Goal: Task Accomplishment & Management: Complete application form

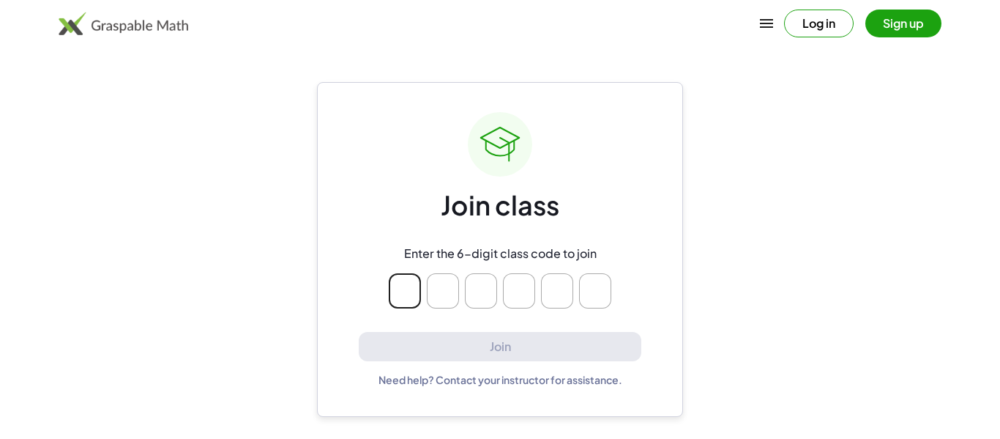
click at [536, 222] on div "Join class" at bounding box center [500, 205] width 119 height 34
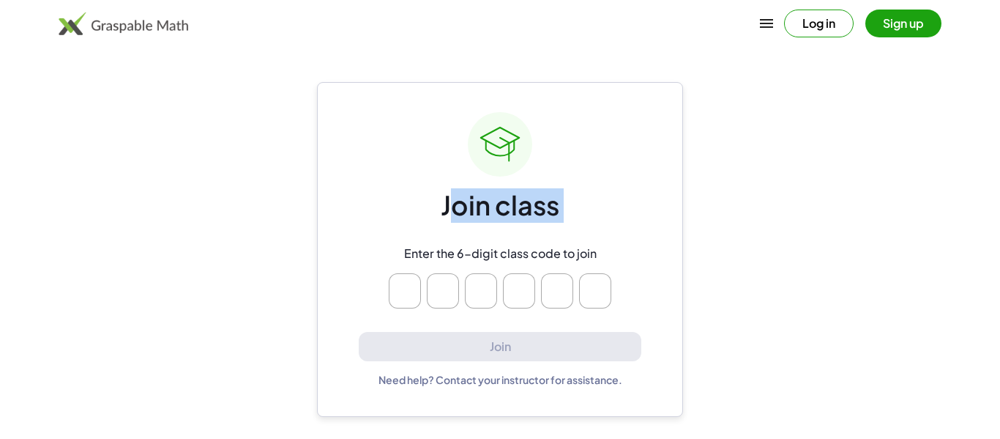
click at [536, 222] on div "Join class" at bounding box center [500, 205] width 119 height 34
click at [416, 299] on input "Please enter OTP character 1" at bounding box center [405, 290] width 32 height 35
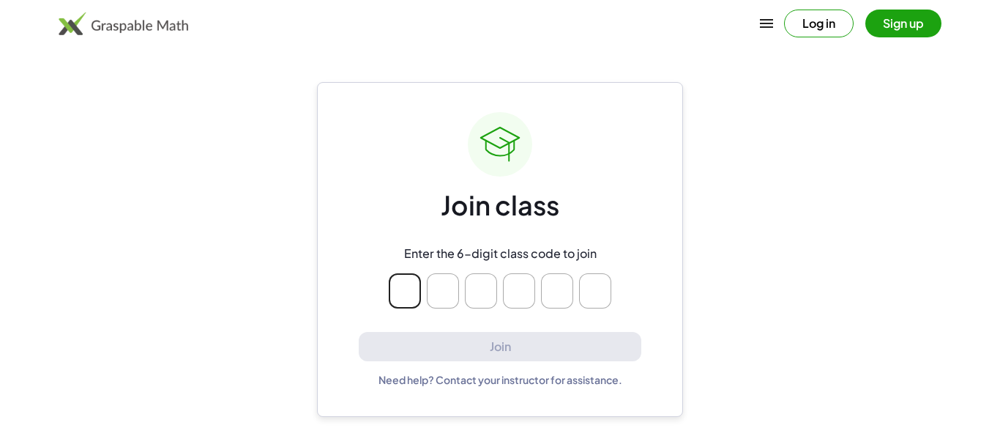
type input "*"
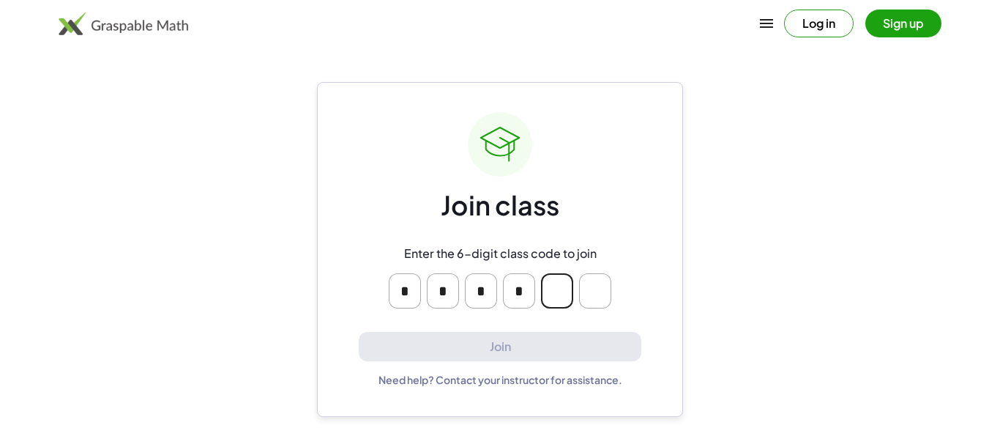
type input "*"
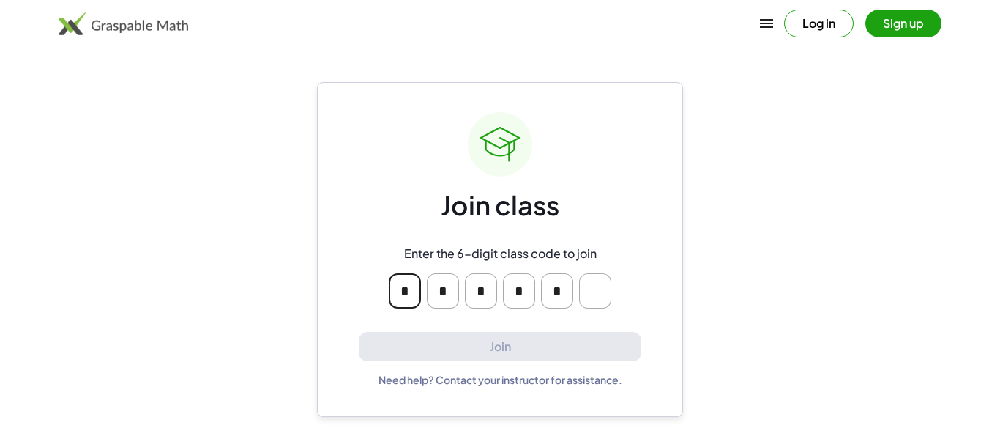
type input "*"
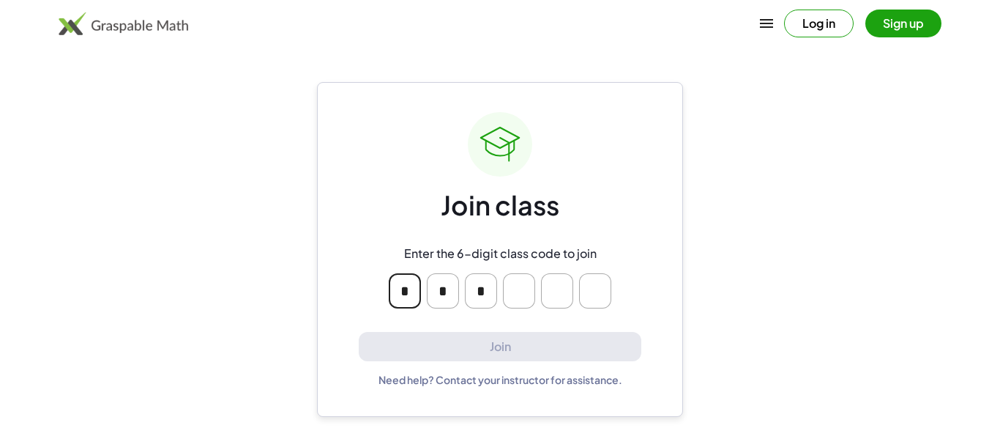
type input "*"
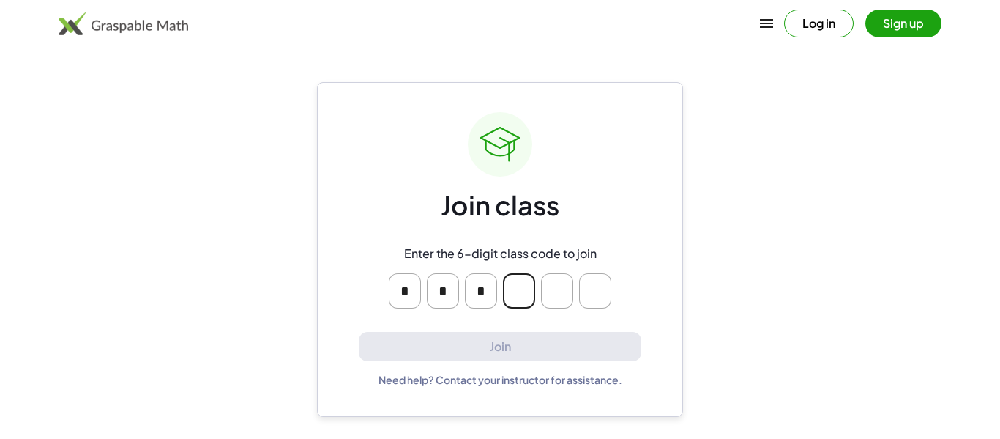
type input "*"
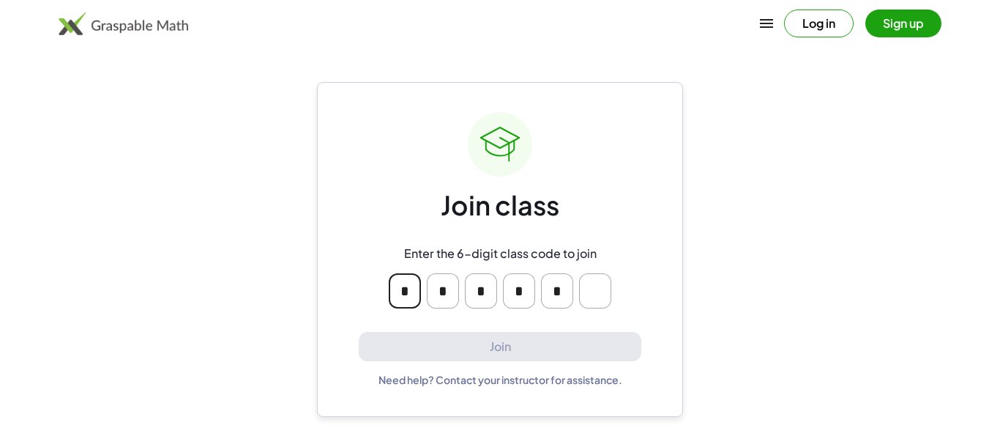
type input "*"
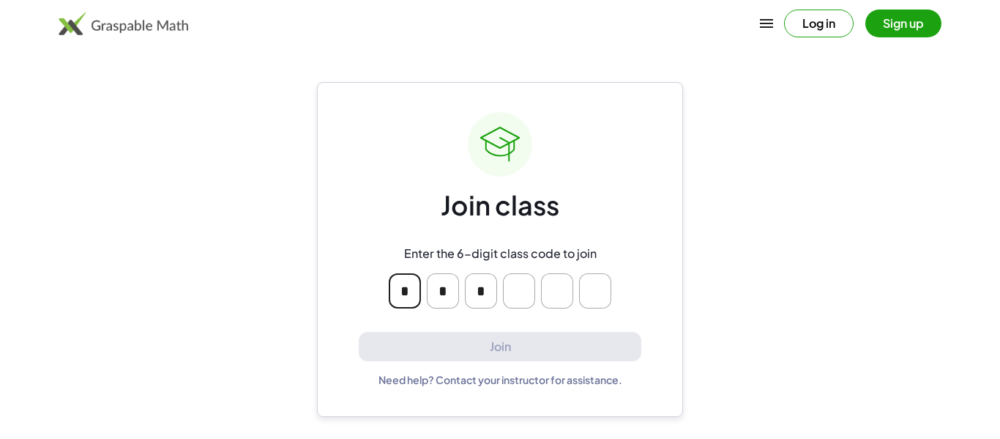
type input "*"
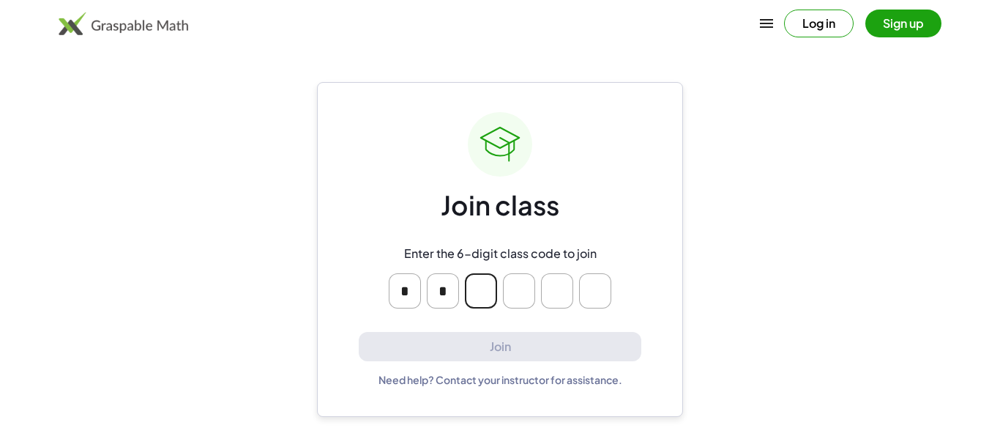
type input "*"
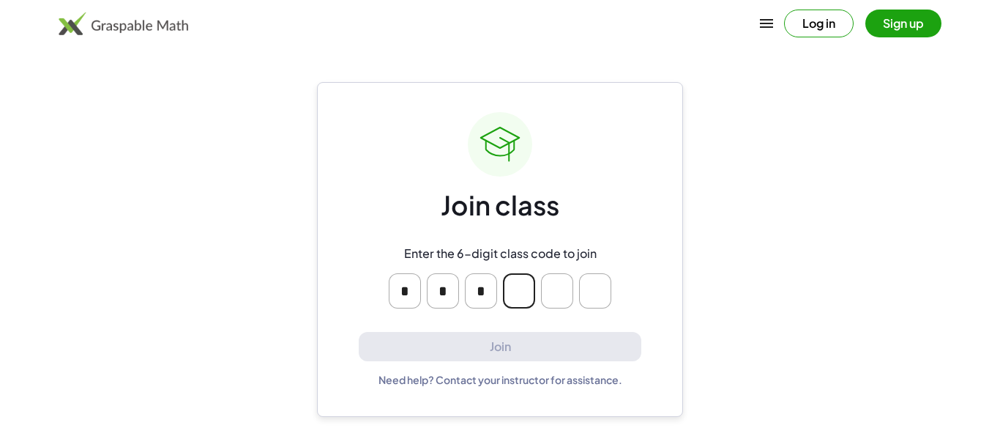
type input "*"
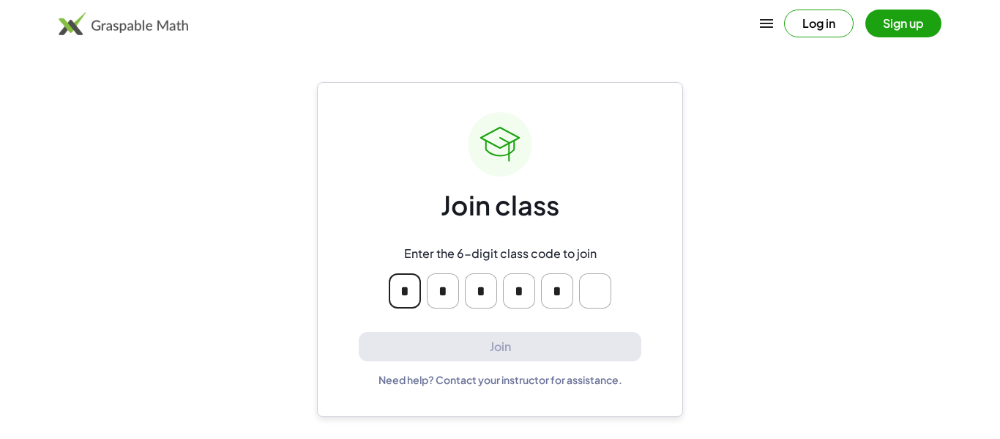
type input "*"
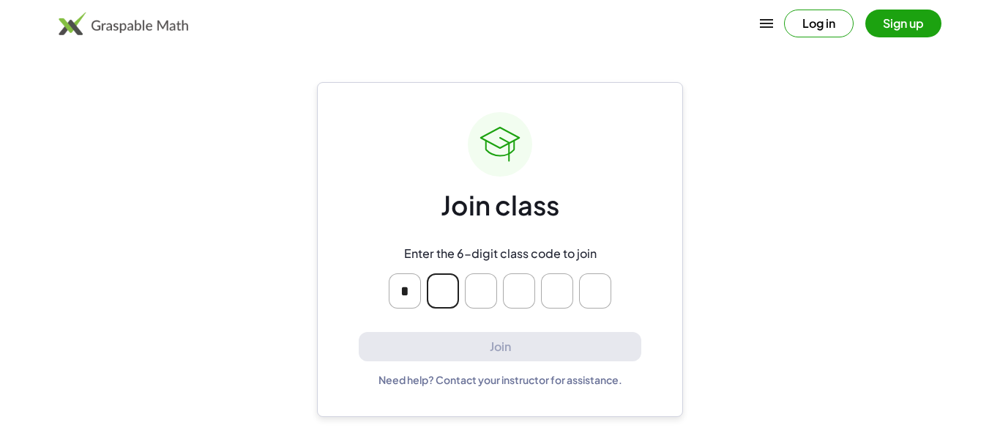
type input "*"
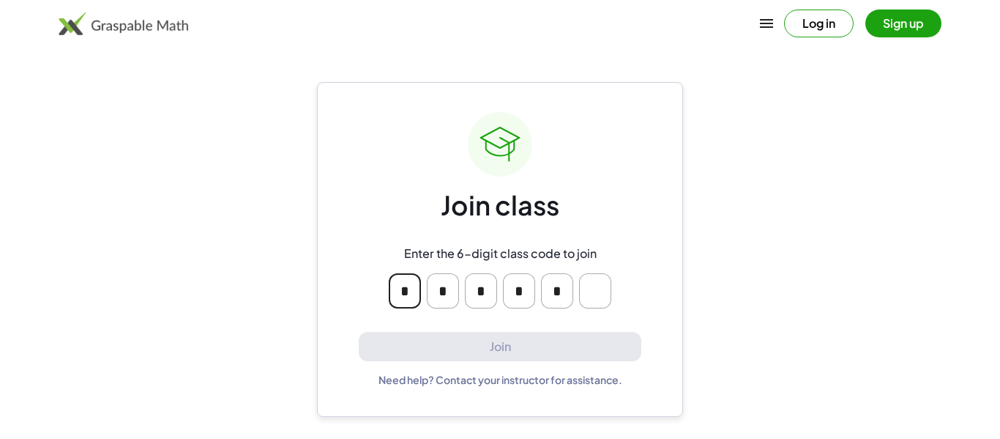
type input "*"
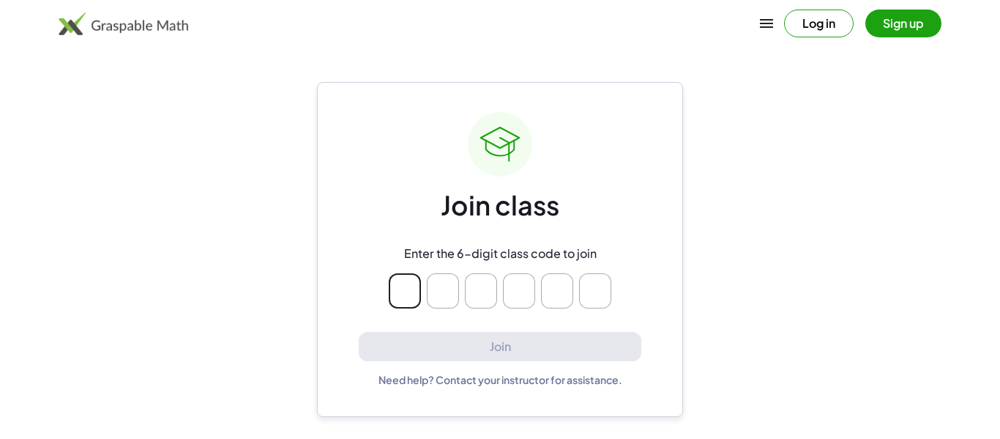
type input "*"
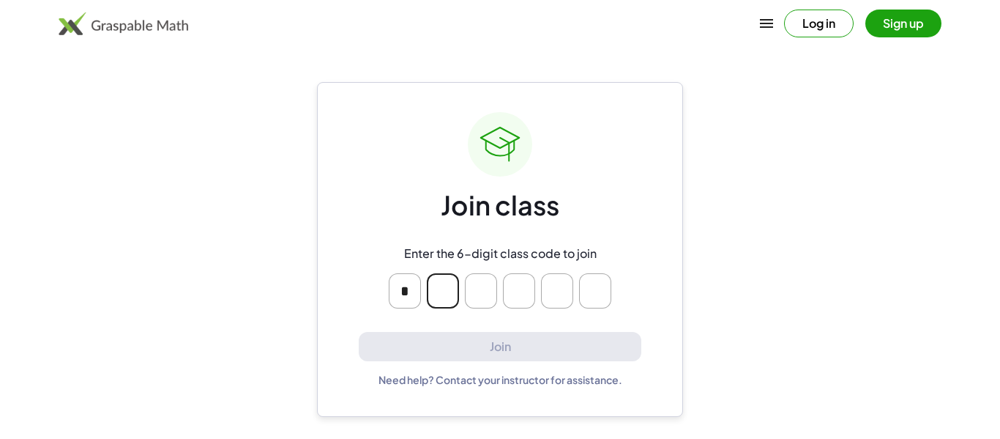
type input "*"
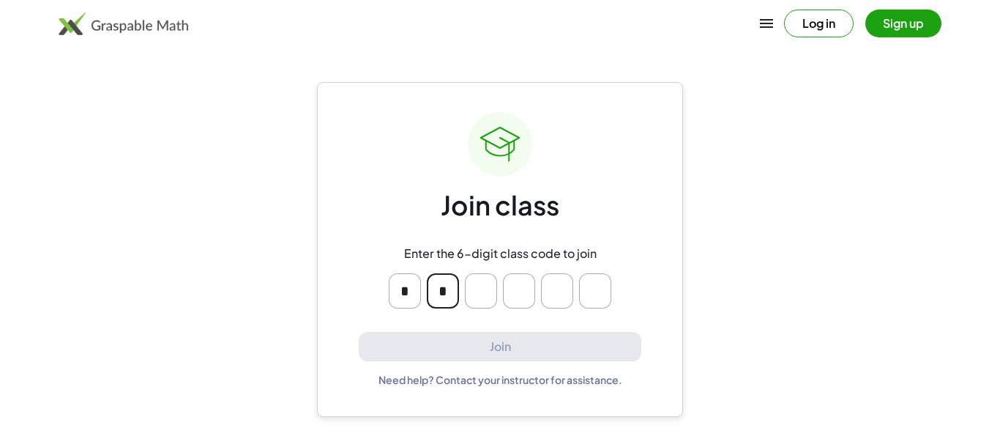
type input "*"
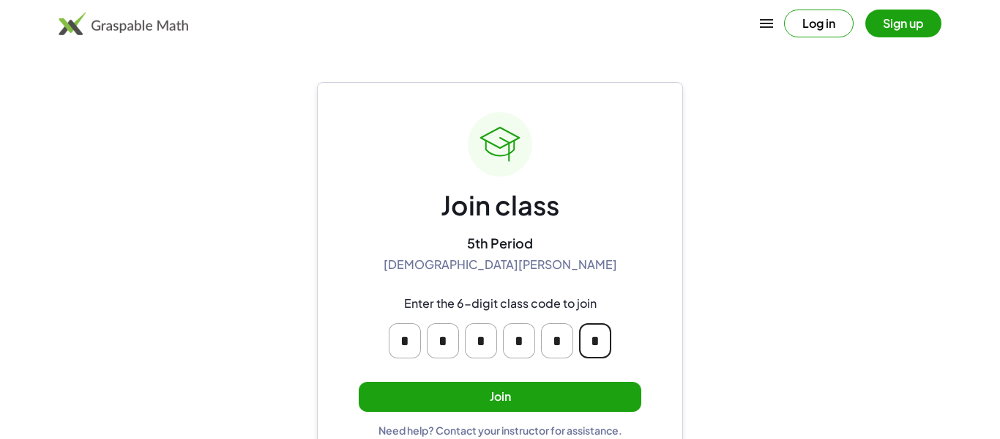
type input "*"
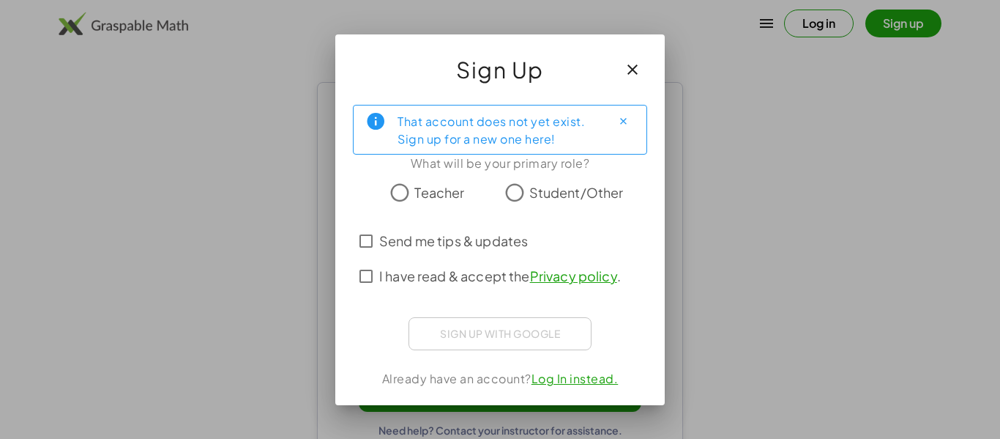
click at [536, 186] on span "Student/Other" at bounding box center [576, 192] width 94 height 20
click at [477, 272] on span "I have read & accept the Privacy policy ." at bounding box center [500, 276] width 242 height 20
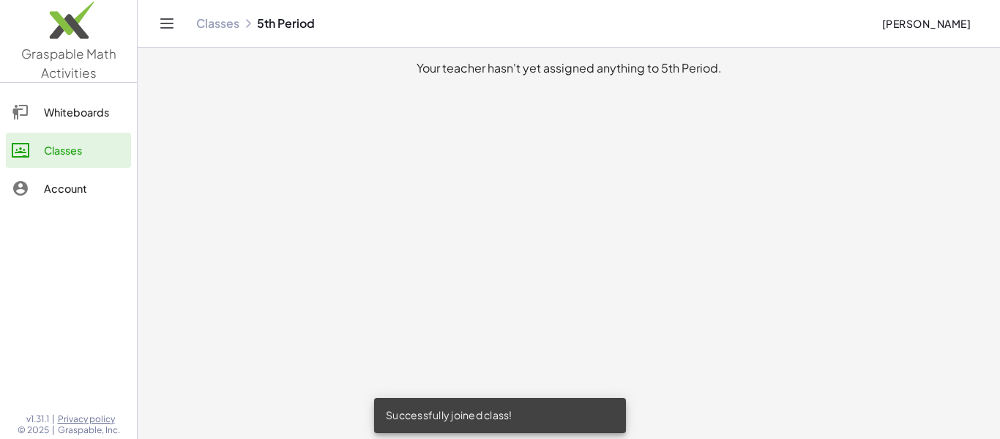
click at [555, 352] on main "Your teacher hasn't yet assigned anything to 5th Period." at bounding box center [569, 219] width 862 height 439
click at [99, 117] on div "Whiteboards" at bounding box center [84, 112] width 81 height 18
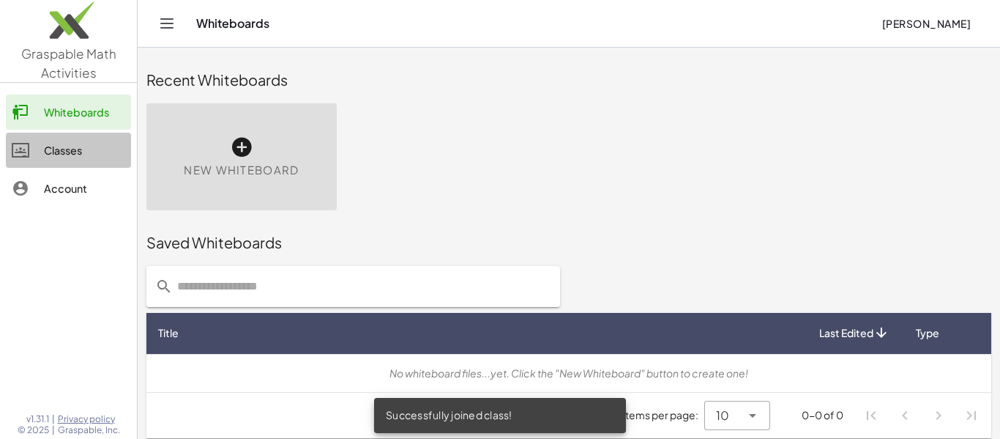
click at [116, 148] on div "Classes" at bounding box center [84, 150] width 81 height 18
